Goal: Task Accomplishment & Management: Use online tool/utility

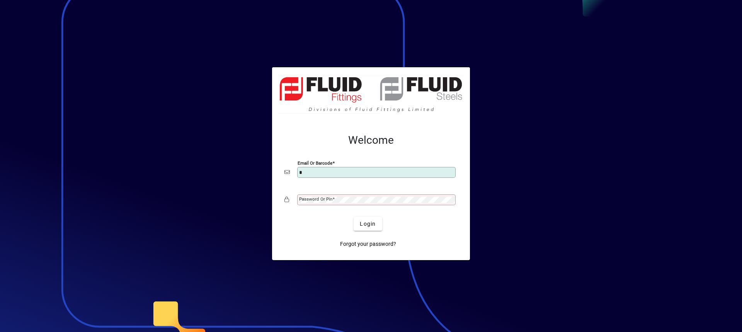
type input "**********"
click at [319, 201] on mat-label "Password or Pin" at bounding box center [315, 198] width 33 height 5
click at [354, 217] on button "Login" at bounding box center [368, 224] width 28 height 14
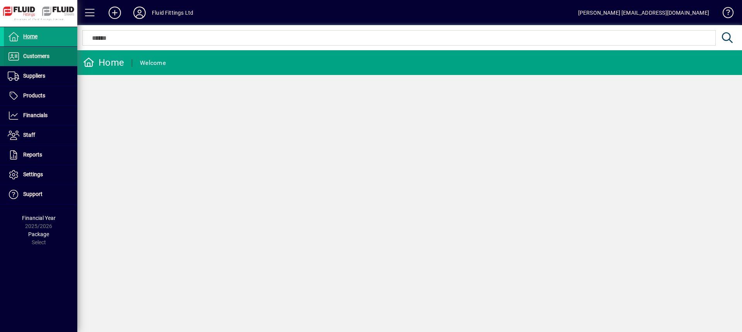
click at [26, 58] on span "Customers" at bounding box center [36, 56] width 26 height 6
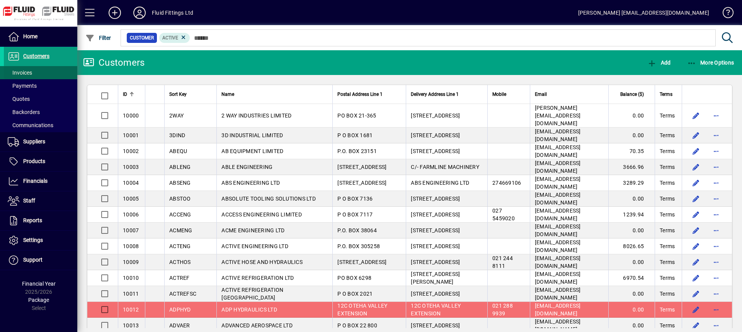
click at [23, 74] on span "Invoices" at bounding box center [20, 73] width 24 height 6
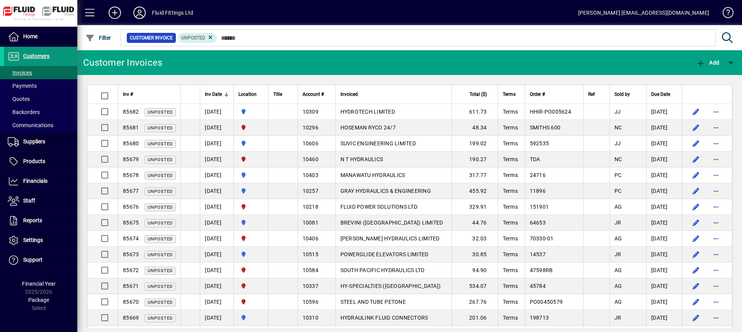
click at [49, 55] on span "Customers" at bounding box center [27, 56] width 46 height 9
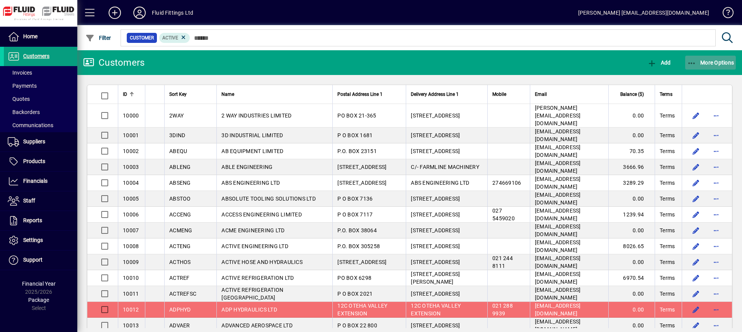
click at [697, 60] on span "More Options" at bounding box center [710, 63] width 47 height 6
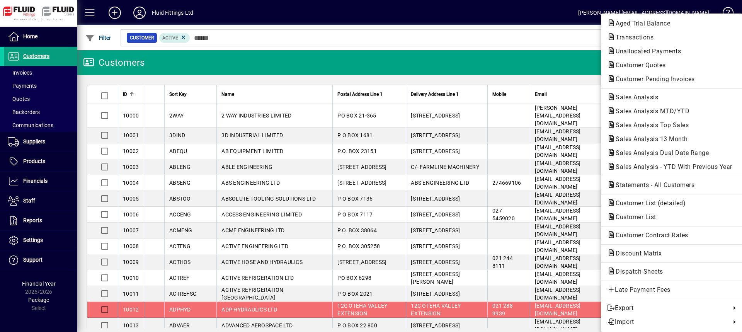
click at [679, 78] on span "Customer Pending Invoices" at bounding box center [653, 78] width 92 height 7
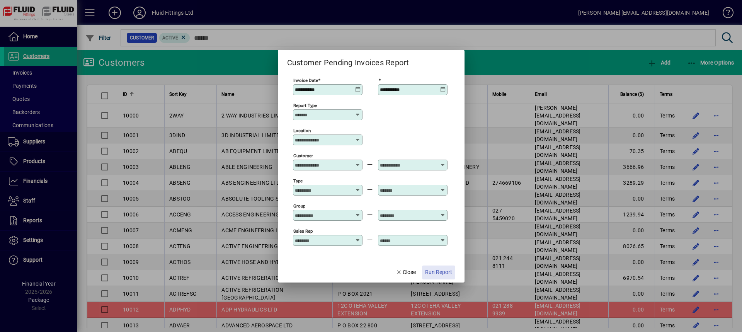
click at [450, 271] on span "Run Report" at bounding box center [438, 272] width 27 height 8
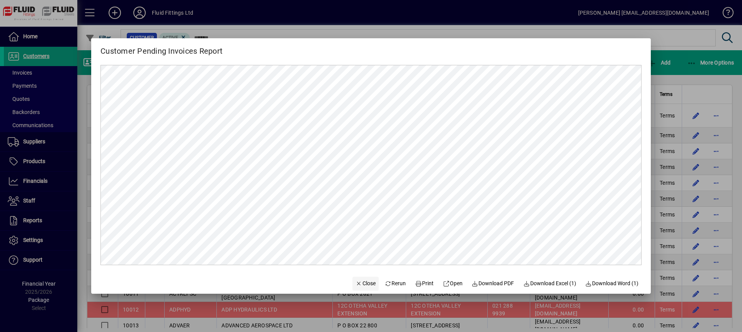
click at [364, 286] on span "Close" at bounding box center [366, 283] width 20 height 8
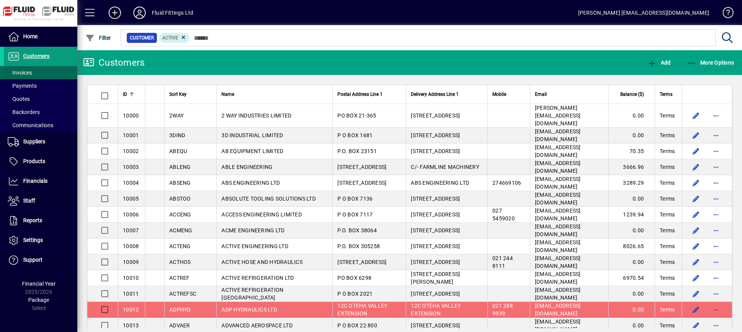
click at [29, 70] on span "Invoices" at bounding box center [20, 73] width 24 height 6
